Goal: Task Accomplishment & Management: Manage account settings

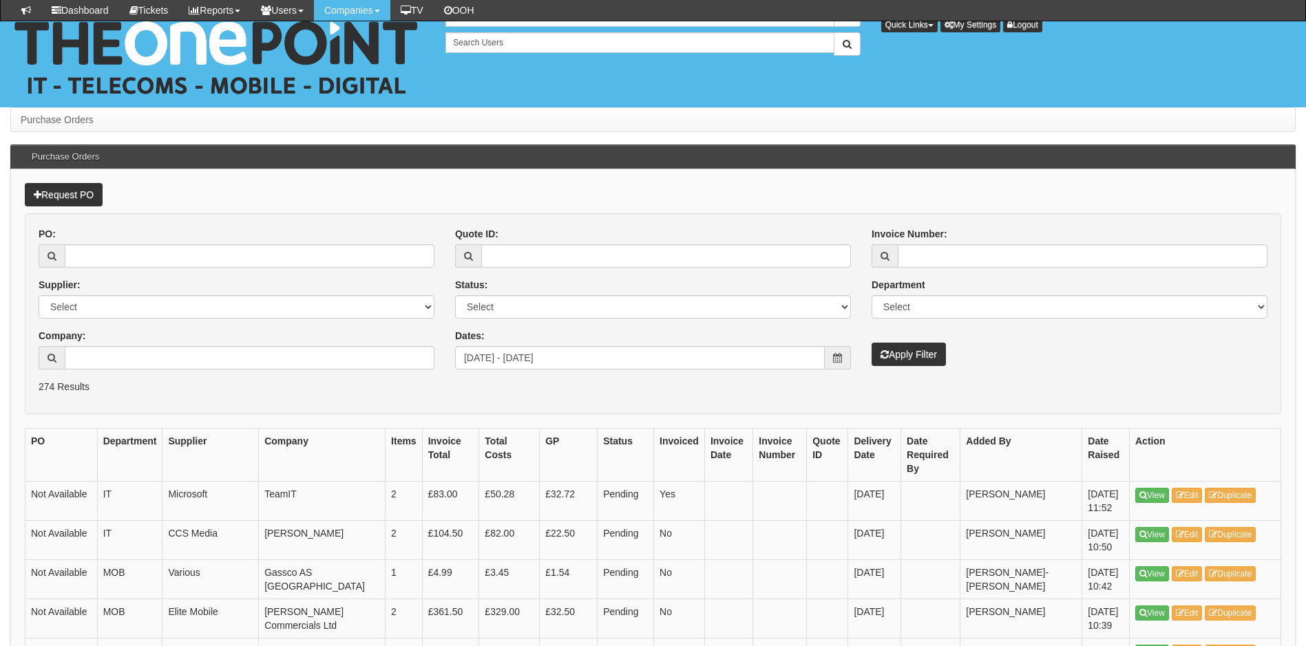
scroll to position [1516, 0]
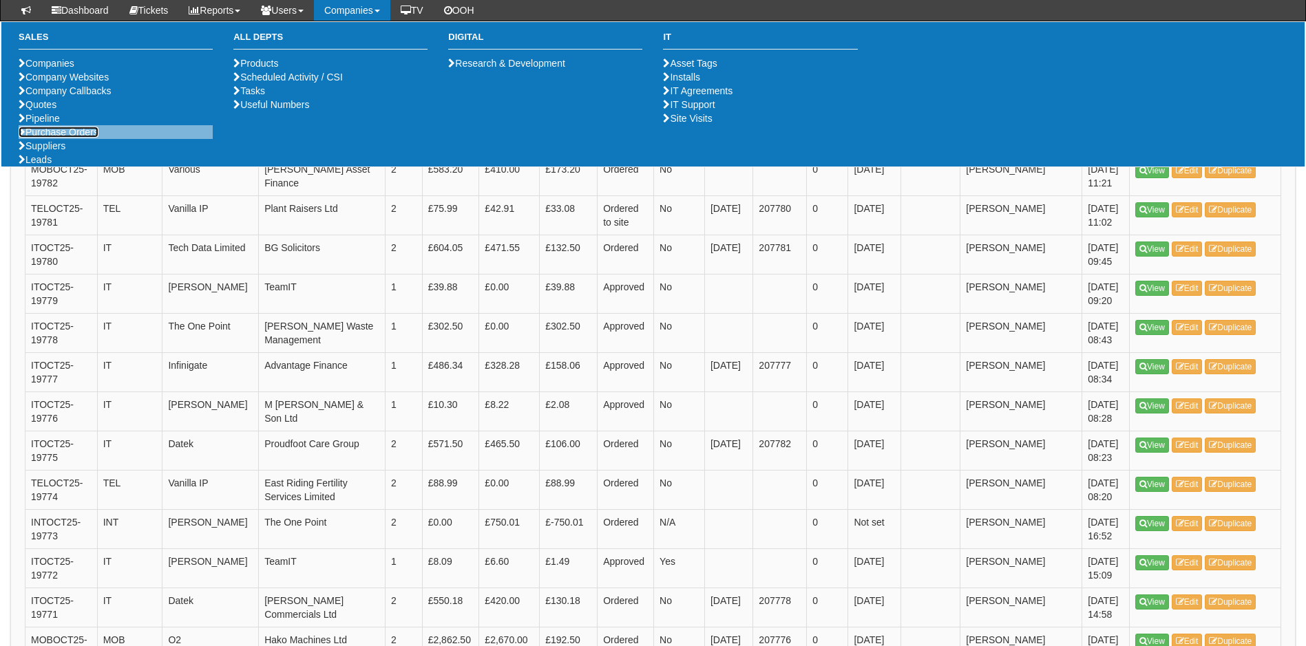
click at [59, 138] on link "Purchase Orders" at bounding box center [59, 132] width 80 height 11
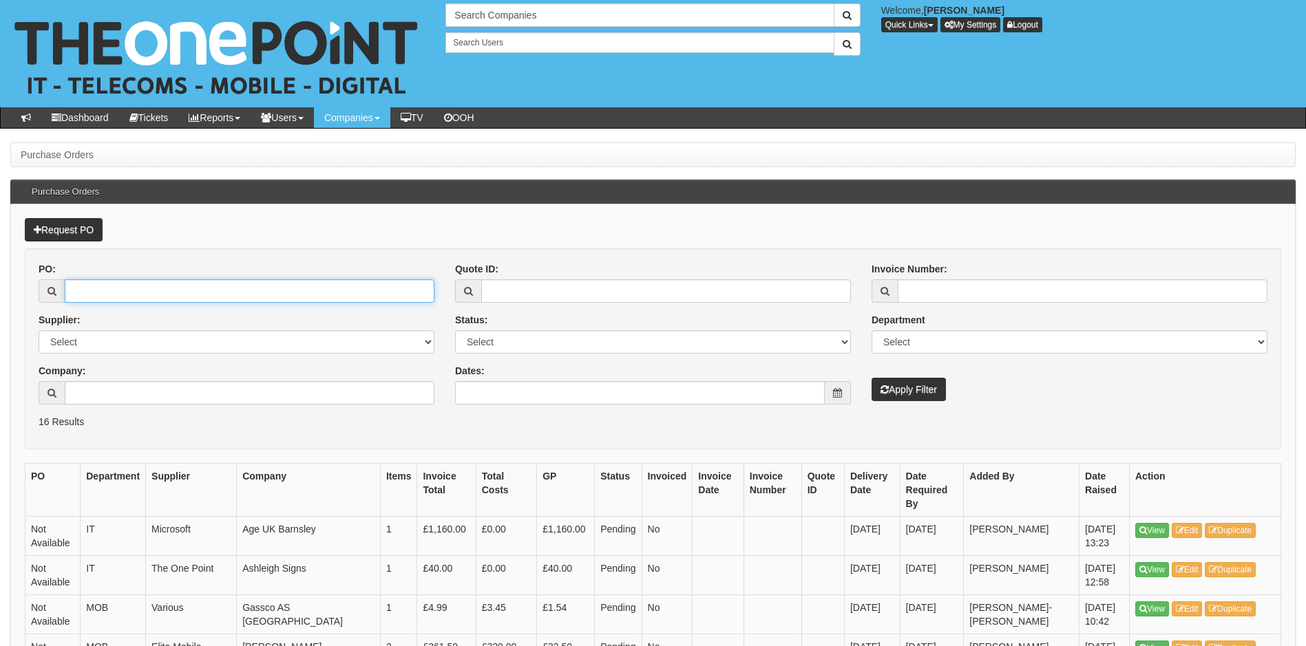
click at [104, 293] on input "PO:" at bounding box center [250, 290] width 370 height 23
type input "19287"
click at [872, 378] on button "Apply Filter" at bounding box center [909, 389] width 74 height 23
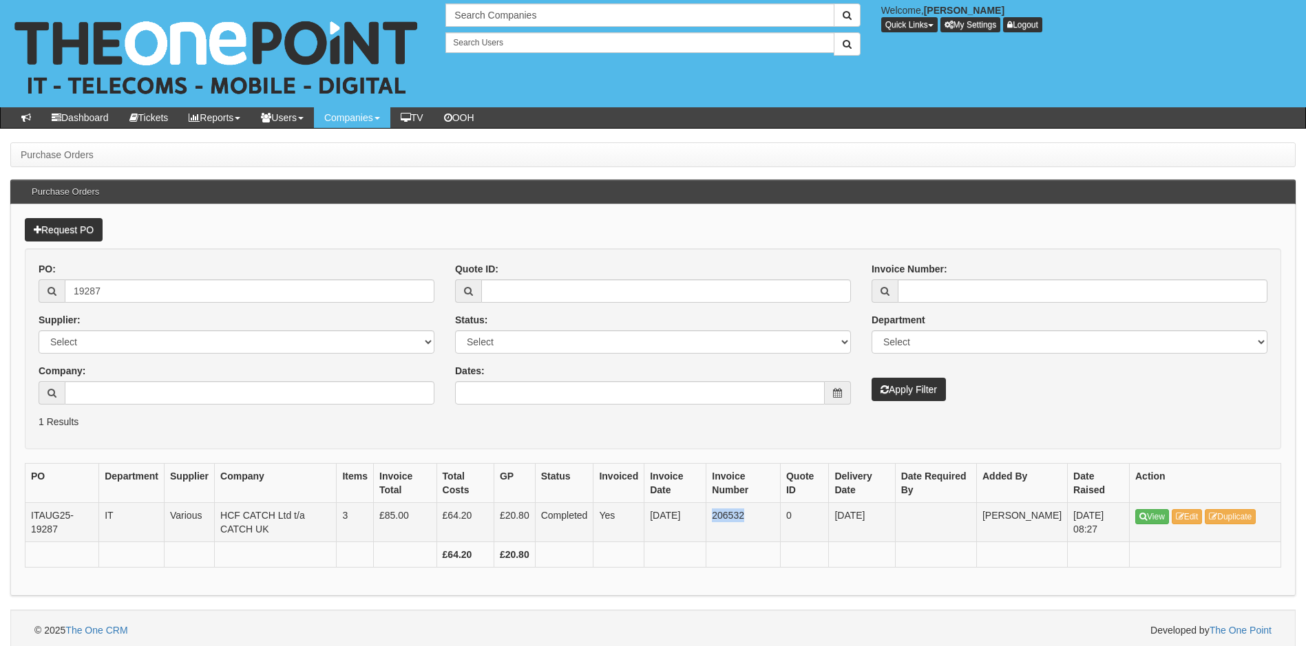
drag, startPoint x: 719, startPoint y: 515, endPoint x: 756, endPoint y: 511, distance: 36.7
click at [756, 511] on td "206532" at bounding box center [743, 522] width 74 height 39
copy td "206532"
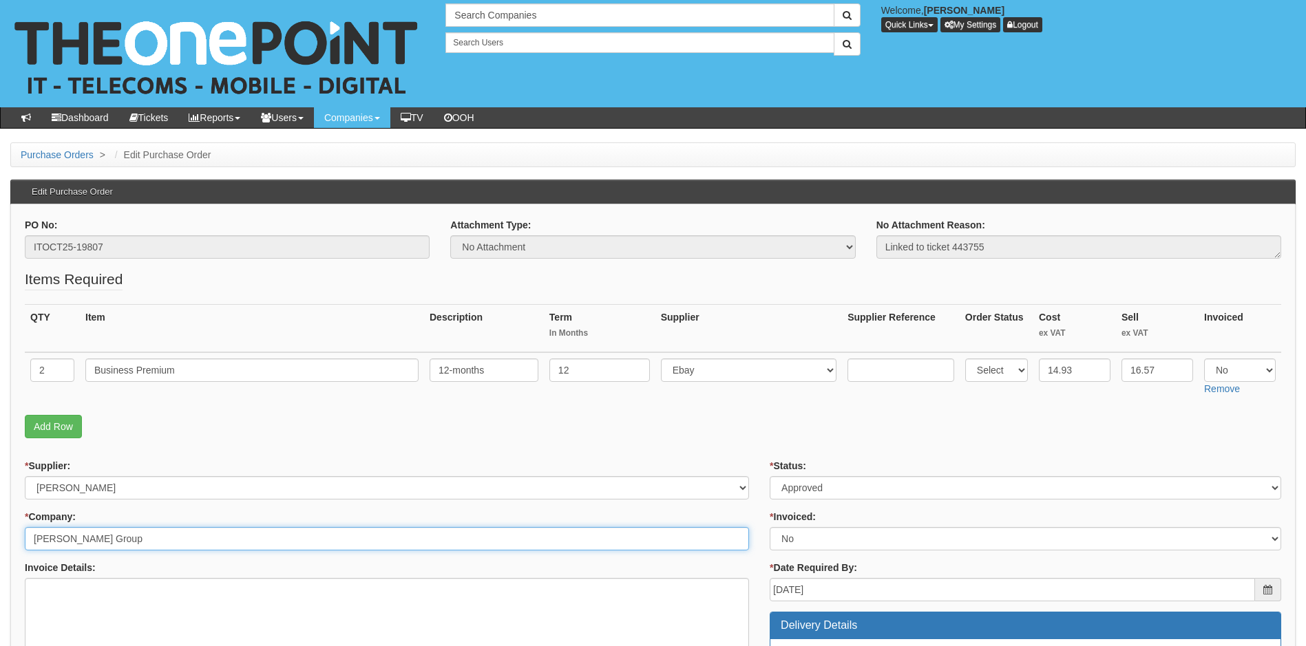
drag, startPoint x: 145, startPoint y: 542, endPoint x: -48, endPoint y: 529, distance: 193.2
drag, startPoint x: 187, startPoint y: 373, endPoint x: 81, endPoint y: 380, distance: 106.9
click at [81, 380] on td "Business Premium" at bounding box center [252, 376] width 344 height 49
drag, startPoint x: 106, startPoint y: 242, endPoint x: 1, endPoint y: 249, distance: 105.6
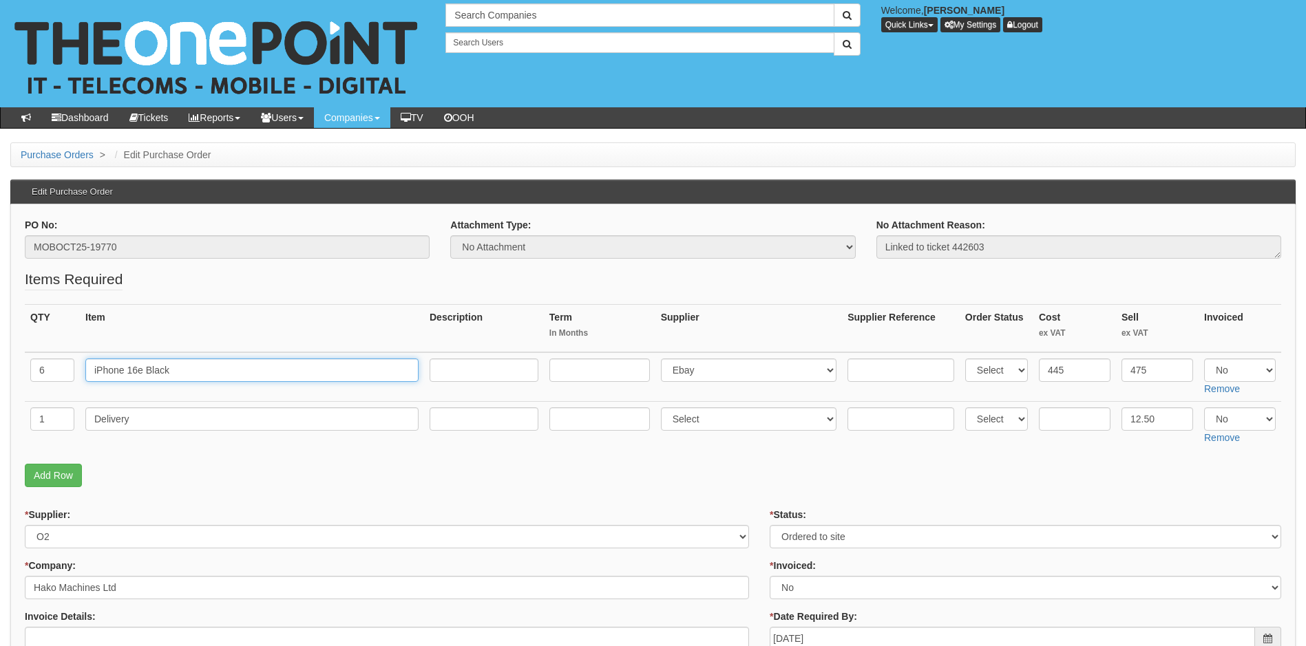
drag, startPoint x: 178, startPoint y: 370, endPoint x: 39, endPoint y: 372, distance: 139.1
click at [39, 372] on tr "6 iPhone 16e Black Select 123 [DOMAIN_NAME] 1Password 3 4Gon [PERSON_NAME] Elec…" at bounding box center [653, 377] width 1256 height 50
